Goal: Information Seeking & Learning: Learn about a topic

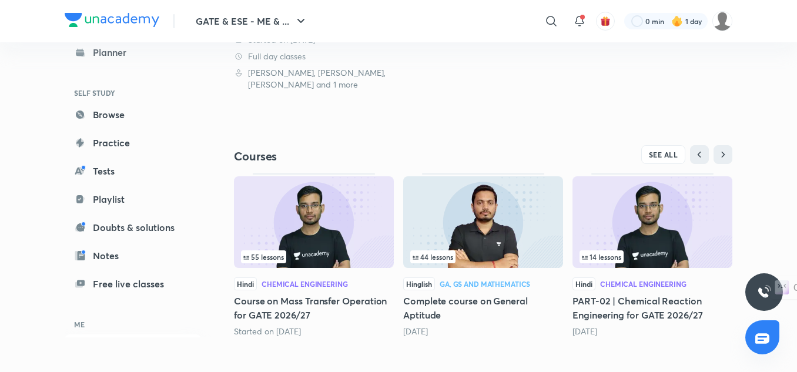
scroll to position [317, 0]
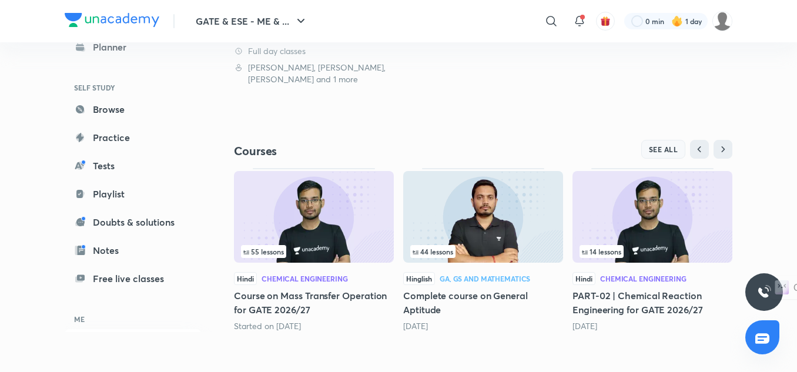
click at [663, 153] on span "SEE ALL" at bounding box center [663, 149] width 29 height 8
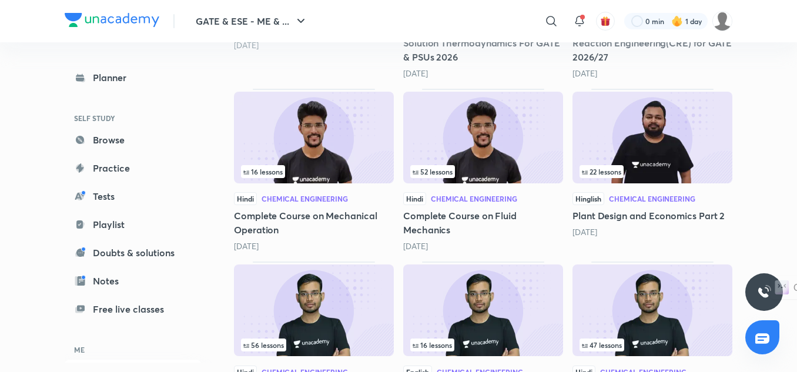
scroll to position [572, 0]
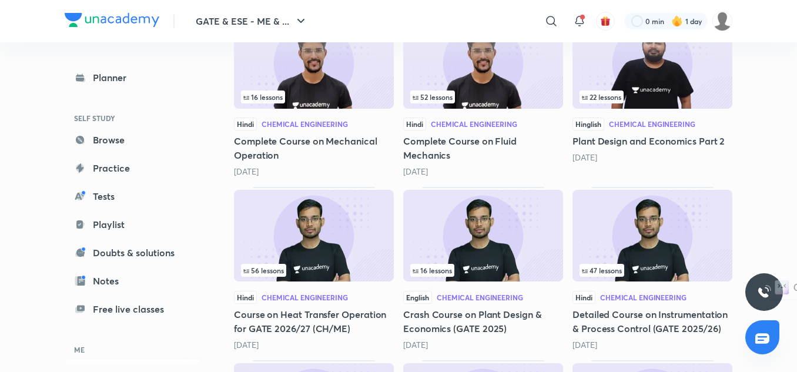
click at [676, 229] on img at bounding box center [653, 236] width 160 height 92
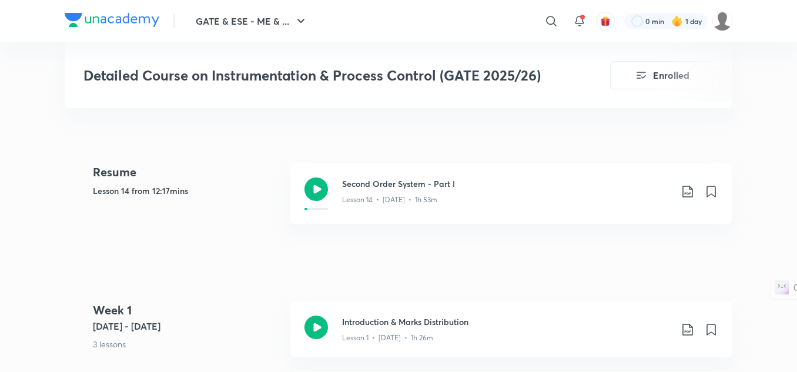
scroll to position [529, 0]
click at [488, 204] on div "Lesson 14 • [DATE] • 1h 53m" at bounding box center [506, 196] width 329 height 15
